Goal: Find specific fact: Find specific fact

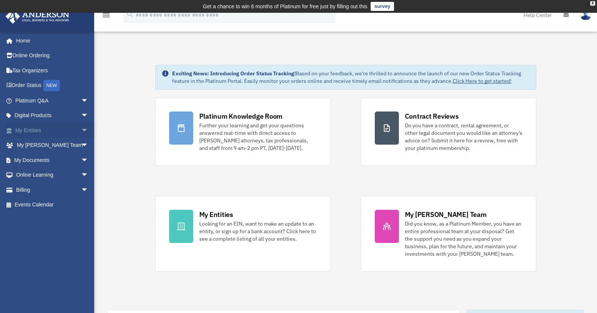
click at [26, 123] on link "My Entities arrow_drop_down" at bounding box center [52, 130] width 95 height 15
click at [81, 129] on span "arrow_drop_down" at bounding box center [88, 130] width 15 height 15
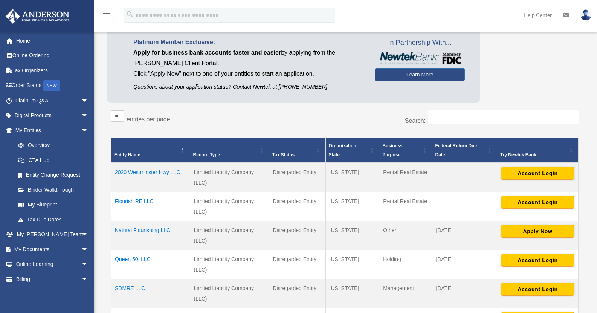
scroll to position [125, 0]
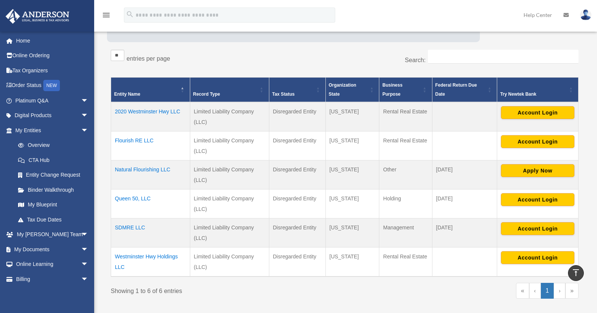
click at [145, 226] on td "SDMRE LLC" at bounding box center [150, 232] width 79 height 29
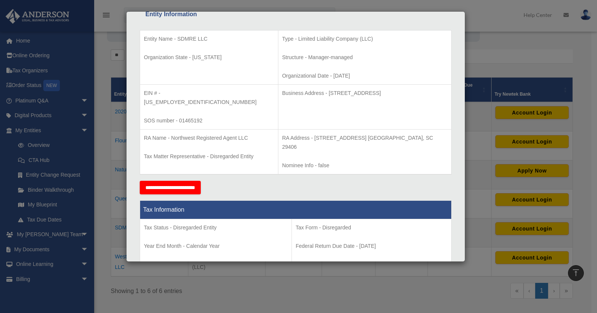
scroll to position [121, 0]
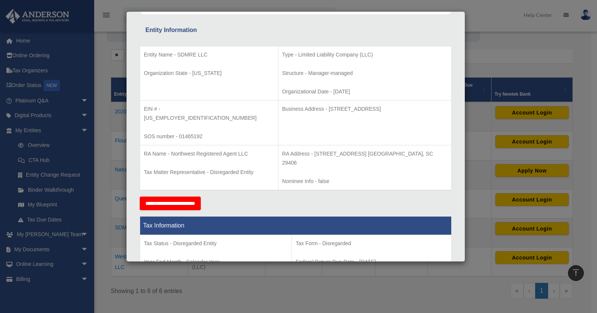
click at [192, 105] on p "EIN # - [US_EMPLOYER_IDENTIFICATION_NUMBER]" at bounding box center [209, 113] width 130 height 18
drag, startPoint x: 163, startPoint y: 108, endPoint x: 189, endPoint y: 107, distance: 26.4
click at [189, 107] on p "EIN # - [US_EMPLOYER_IDENTIFICATION_NUMBER]" at bounding box center [209, 113] width 130 height 18
copy p "[US_EMPLOYER_IDENTIFICATION_NUMBER]"
